Goal: Information Seeking & Learning: Understand process/instructions

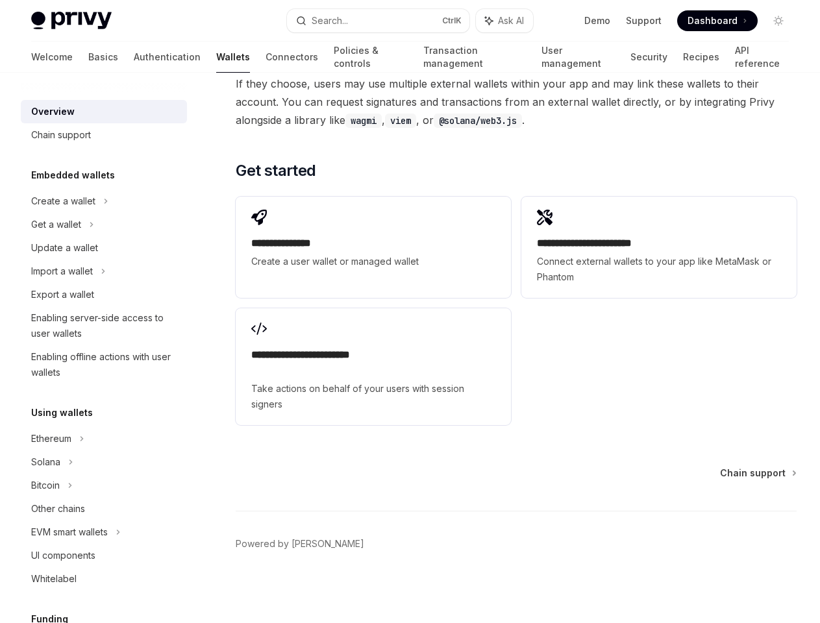
scroll to position [2491, 0]
click at [409, 311] on div "**********" at bounding box center [516, 310] width 561 height 239
click at [378, 21] on button "Search... Ctrl K" at bounding box center [378, 20] width 182 height 23
click at [98, 201] on div at bounding box center [410, 311] width 820 height 623
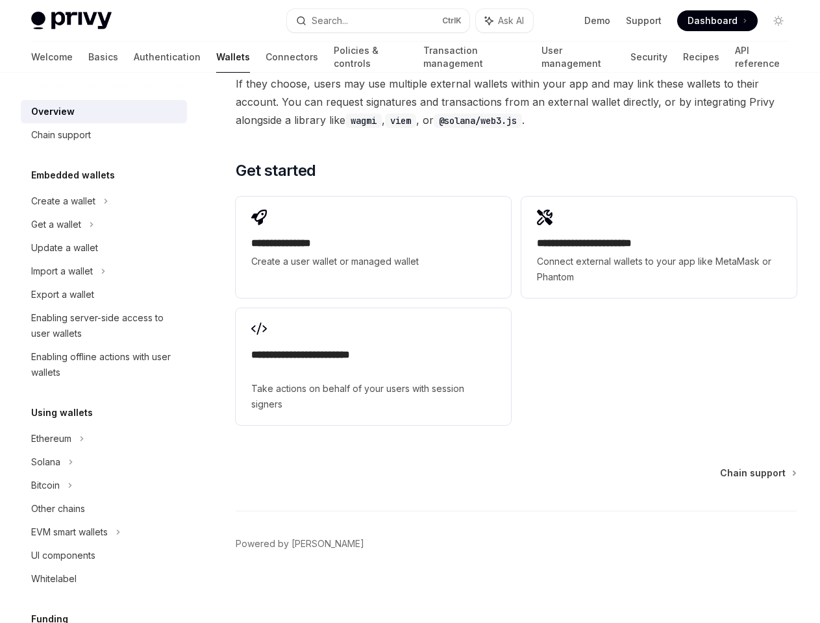
click at [98, 225] on div "Get a wallet" at bounding box center [104, 224] width 166 height 23
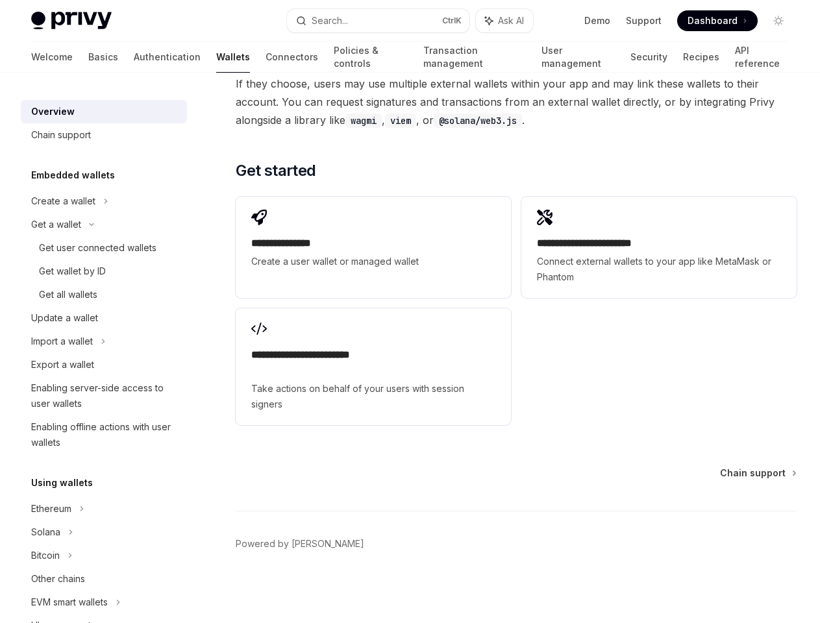
click at [98, 271] on div "Get wallet by ID" at bounding box center [72, 271] width 67 height 16
click at [98, 439] on div "Enabling offline actions with user wallets" at bounding box center [105, 434] width 148 height 31
click at [98, 462] on div "Overview Chain support Embedded wallets Create a wallet Get a wallet Get user c…" at bounding box center [104, 629] width 166 height 1073
type textarea "*"
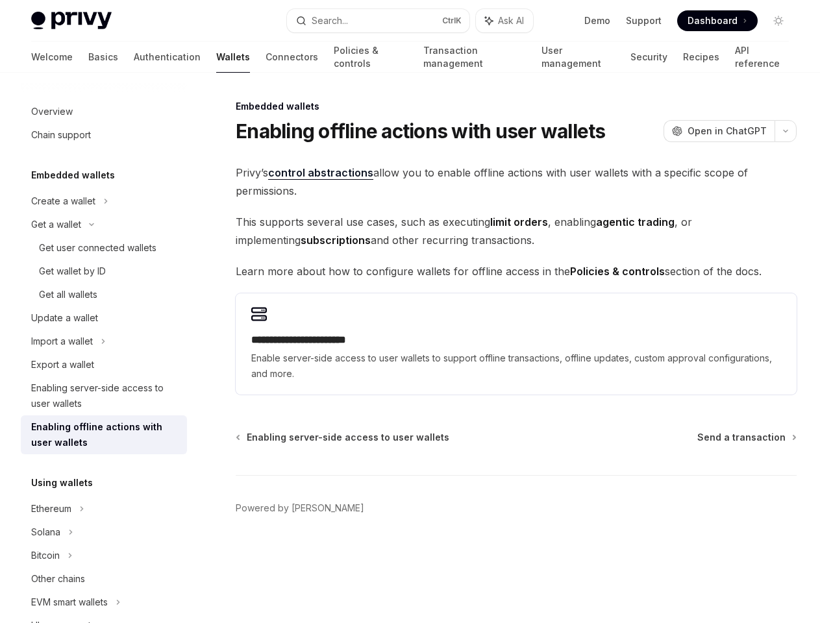
scroll to position [63, 0]
click at [98, 485] on div "Using wallets" at bounding box center [104, 483] width 166 height 16
